Goal: Task Accomplishment & Management: Manage account settings

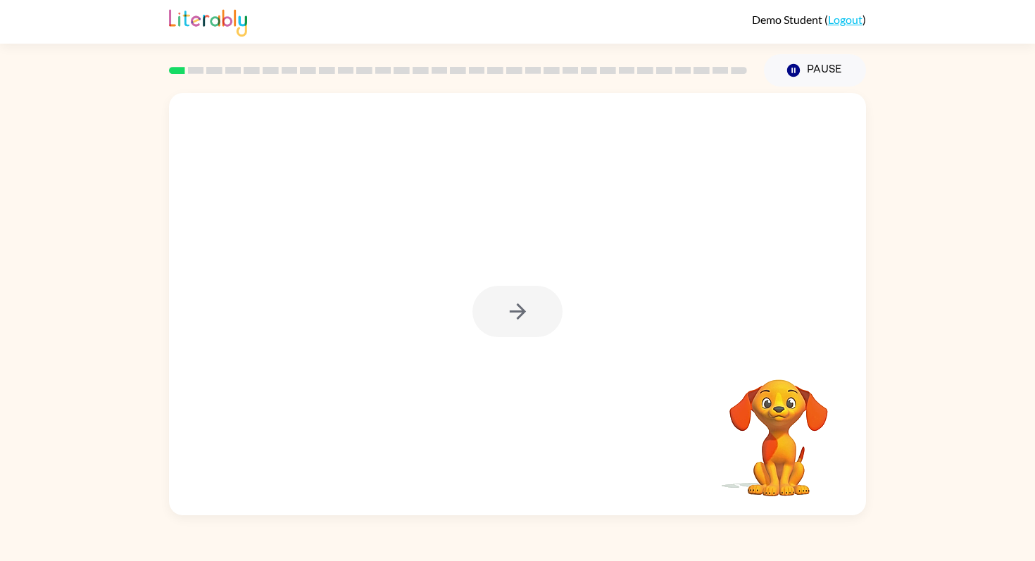
click at [504, 307] on div at bounding box center [518, 311] width 90 height 51
click at [530, 303] on icon "button" at bounding box center [518, 311] width 25 height 25
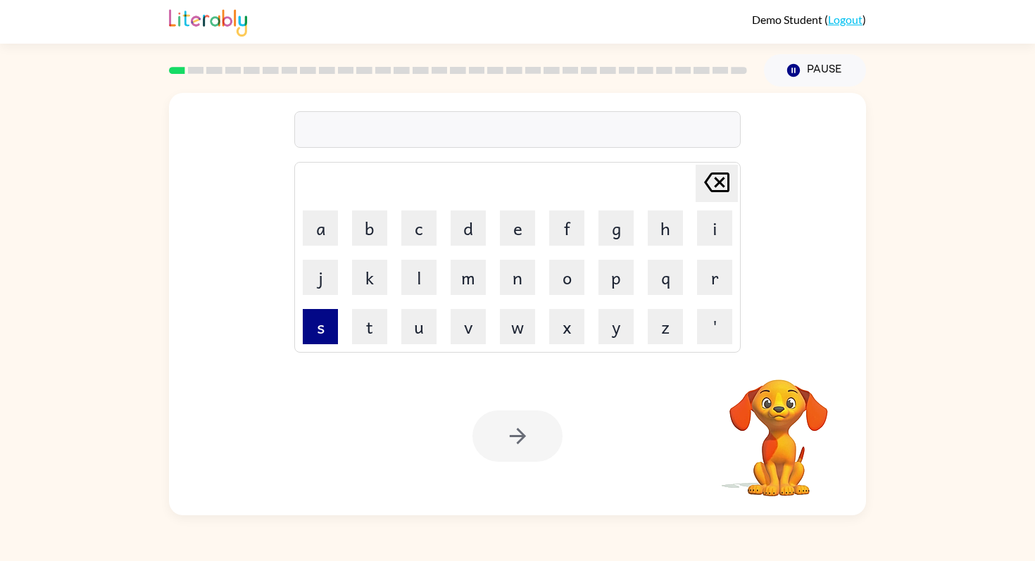
click at [318, 325] on button "s" at bounding box center [320, 326] width 35 height 35
click at [666, 231] on button "h" at bounding box center [665, 228] width 35 height 35
click at [418, 323] on button "u" at bounding box center [418, 326] width 35 height 35
click at [318, 324] on button "s" at bounding box center [320, 326] width 35 height 35
click at [677, 223] on button "h" at bounding box center [665, 228] width 35 height 35
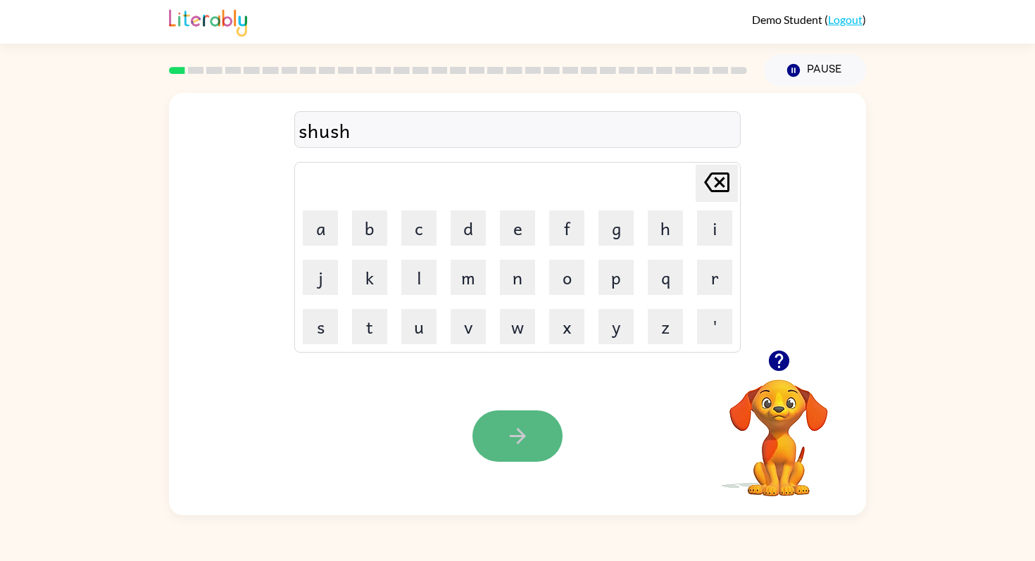
click at [527, 435] on icon "button" at bounding box center [518, 436] width 25 height 25
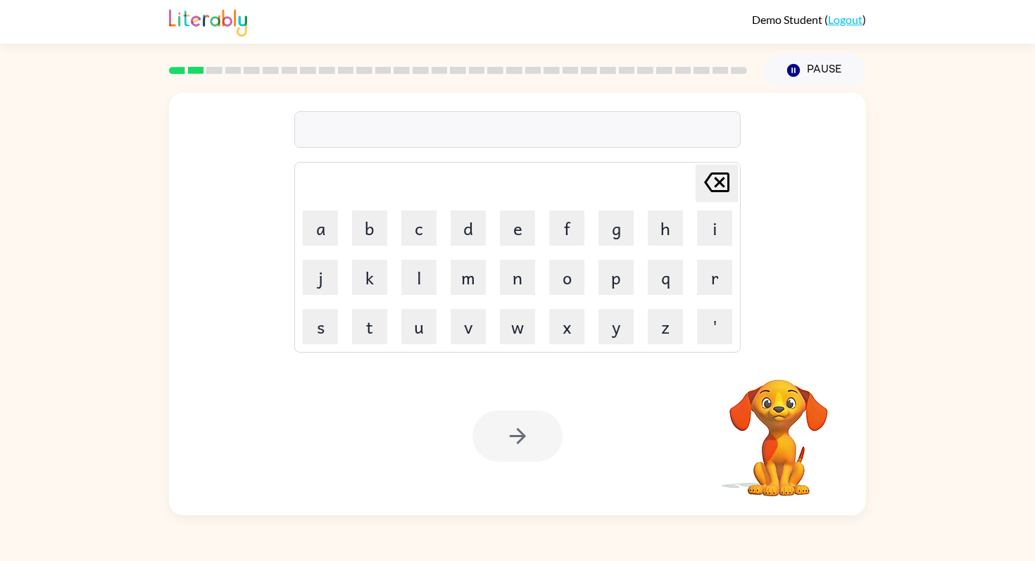
click at [852, 23] on link "Logout" at bounding box center [845, 19] width 35 height 13
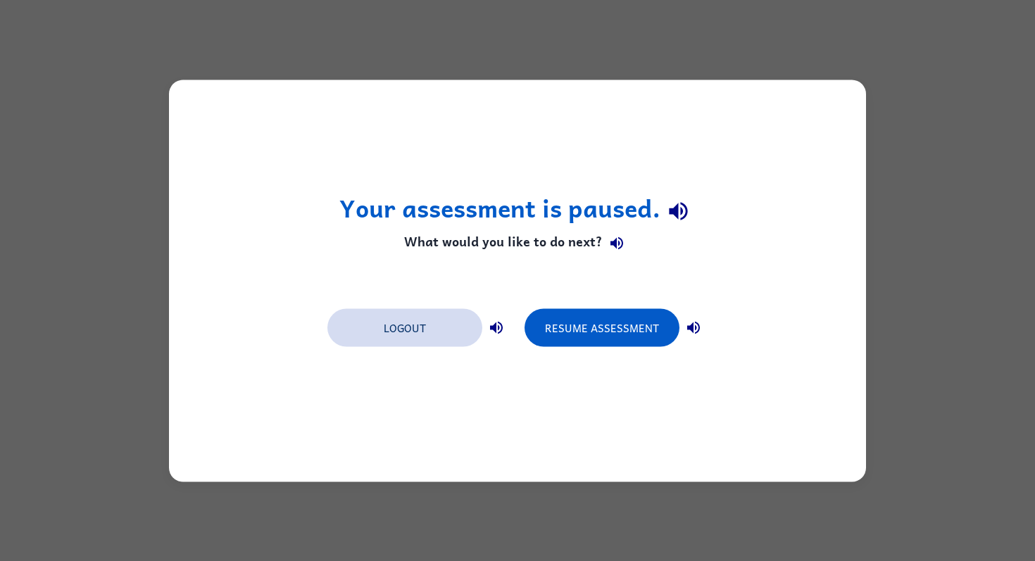
click at [435, 338] on button "Logout" at bounding box center [404, 327] width 155 height 38
